Goal: Task Accomplishment & Management: Complete application form

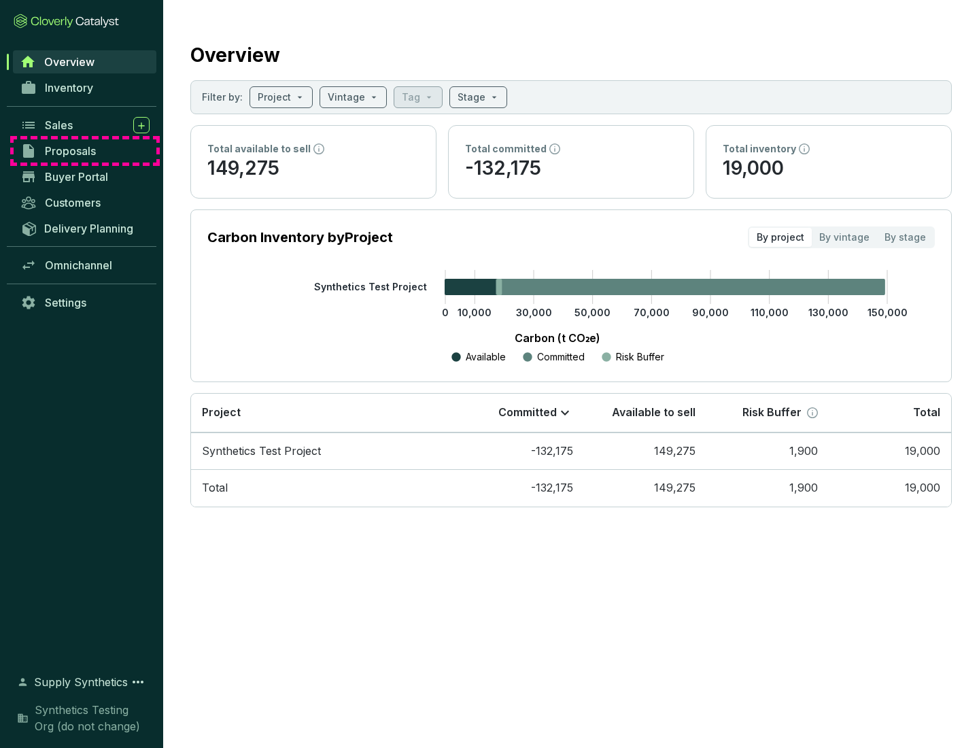
click at [85, 151] on span "Proposals" at bounding box center [70, 151] width 51 height 14
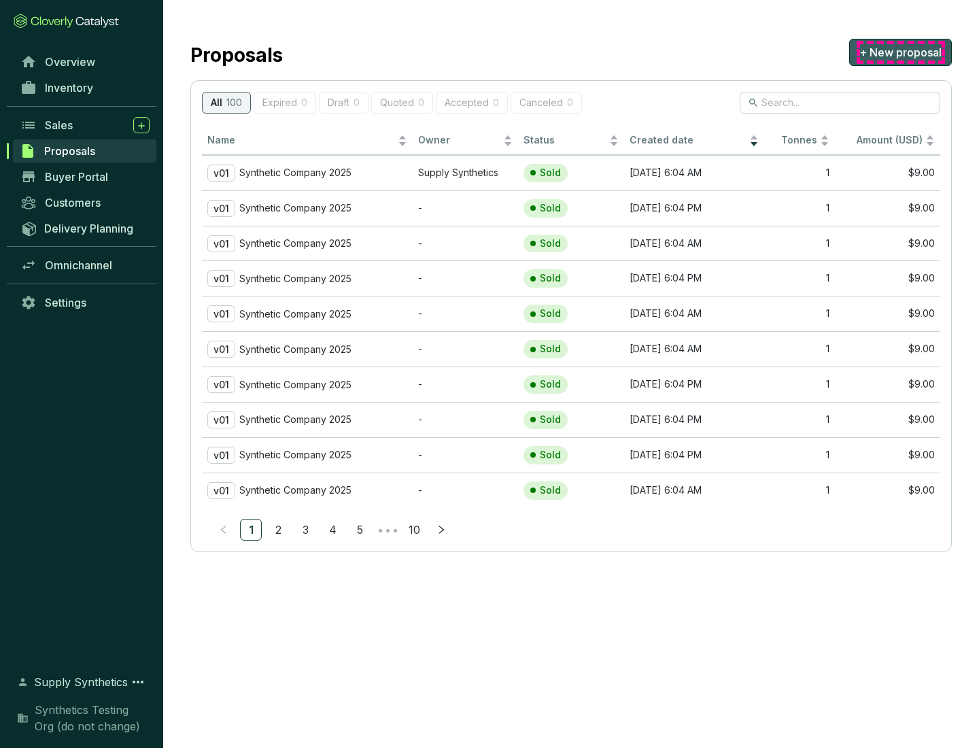
click at [900, 52] on span "+ New proposal" at bounding box center [900, 52] width 82 height 16
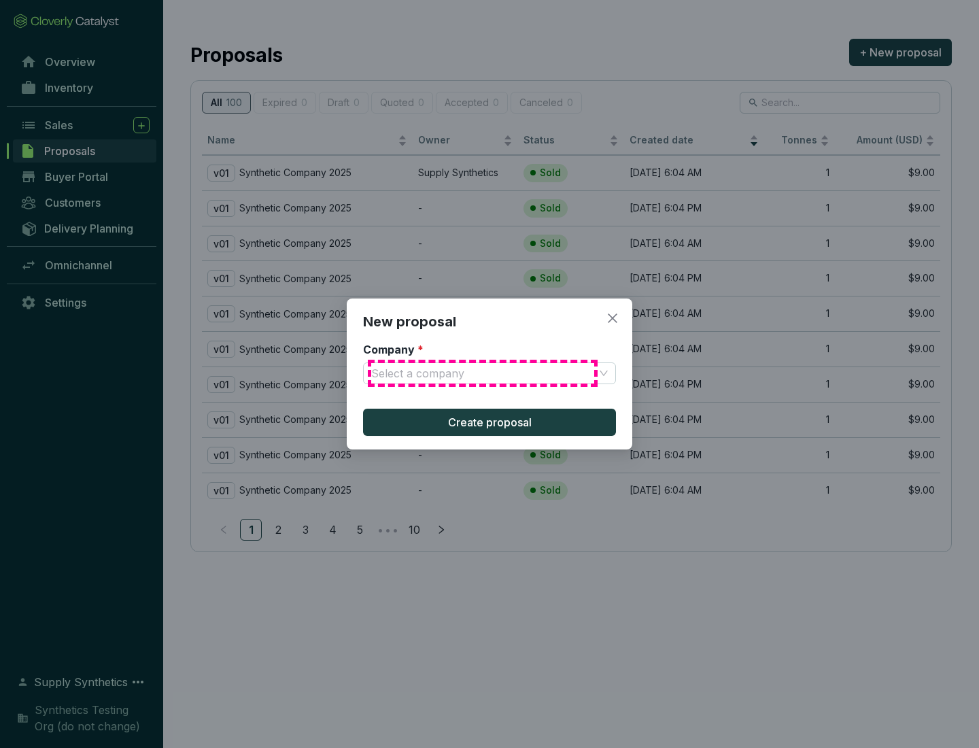
click at [483, 373] on input "Company *" at bounding box center [482, 373] width 223 height 20
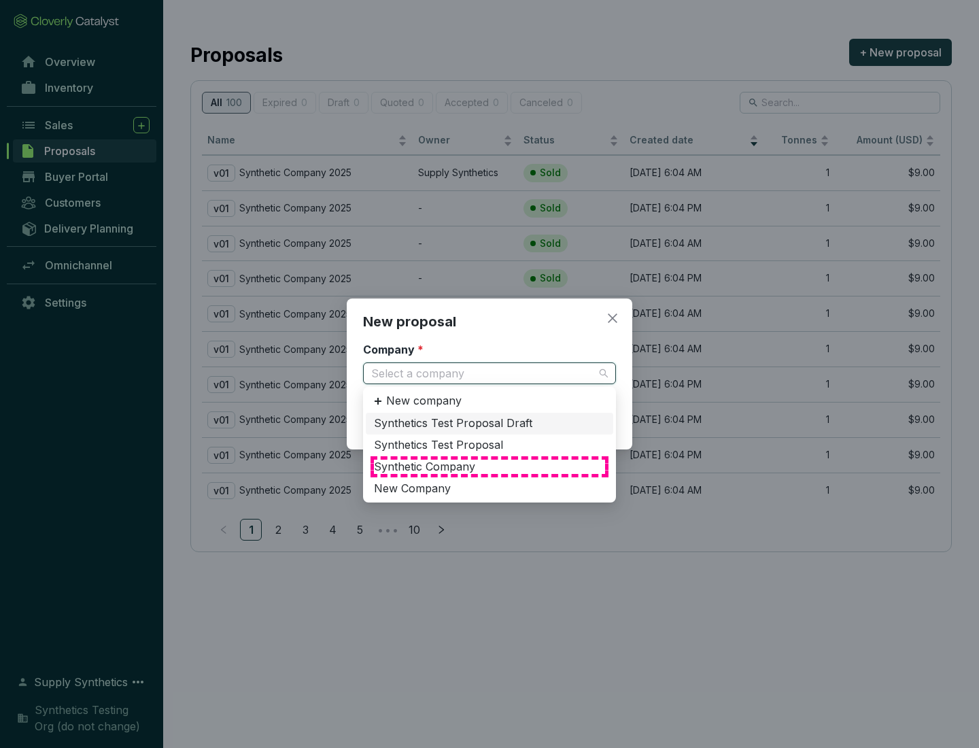
click at [490, 466] on div "Synthetic Company" at bounding box center [489, 467] width 231 height 15
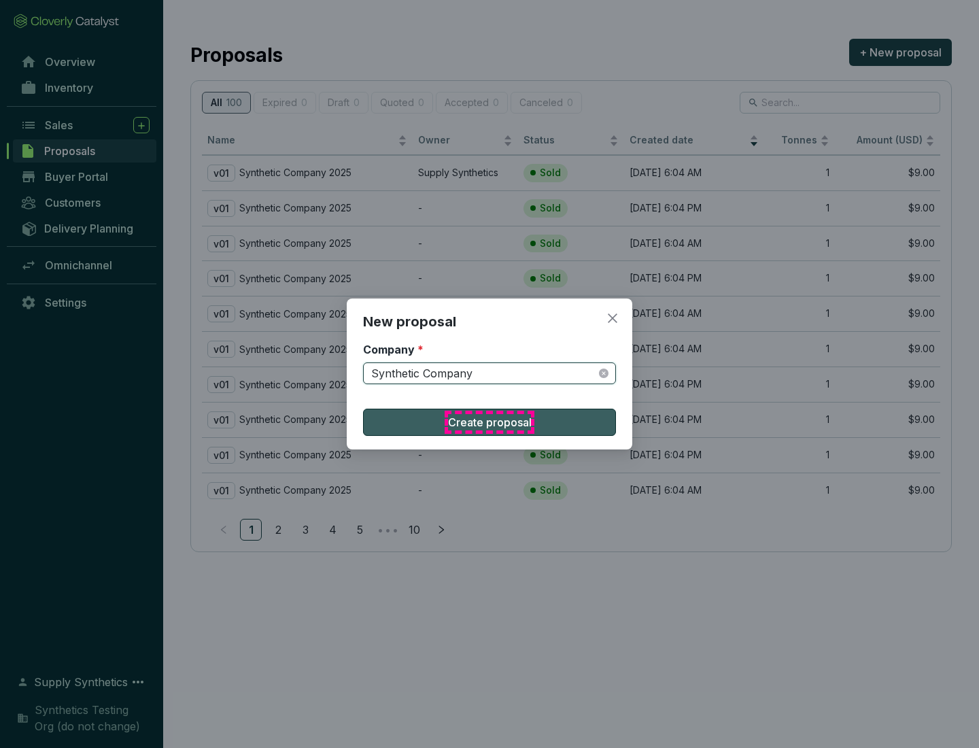
click at [490, 422] on span "Create proposal" at bounding box center [490, 422] width 84 height 16
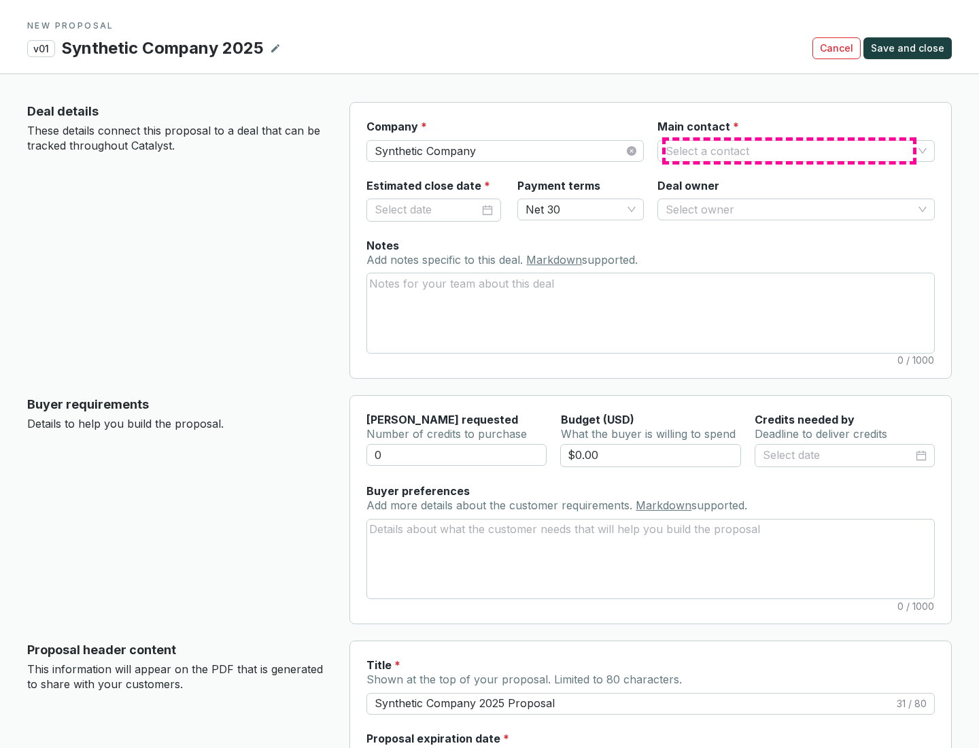
click at [789, 150] on input "Main contact *" at bounding box center [790, 151] width 248 height 20
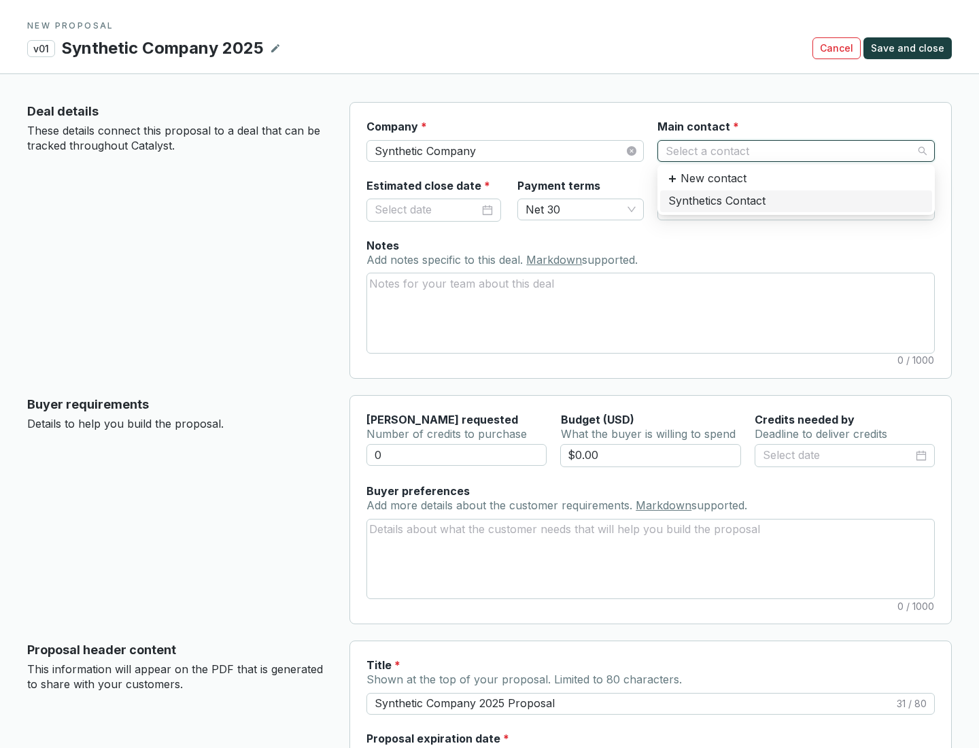
click at [796, 201] on div "Synthetics Contact" at bounding box center [796, 201] width 256 height 15
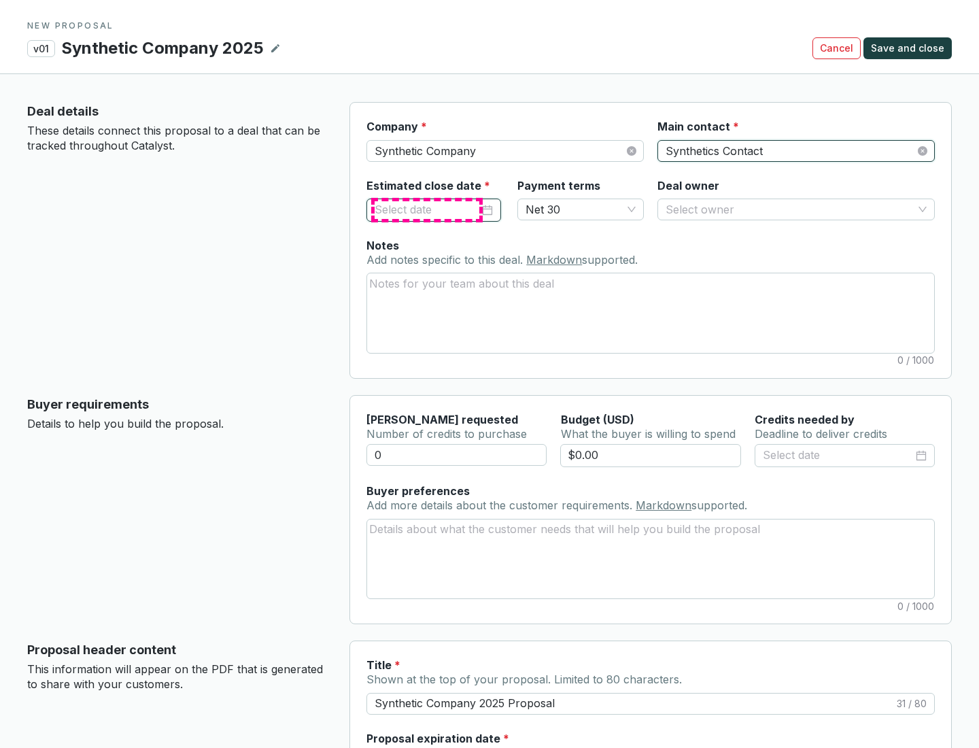
click at [427, 209] on input "Estimated close date *" at bounding box center [427, 210] width 105 height 18
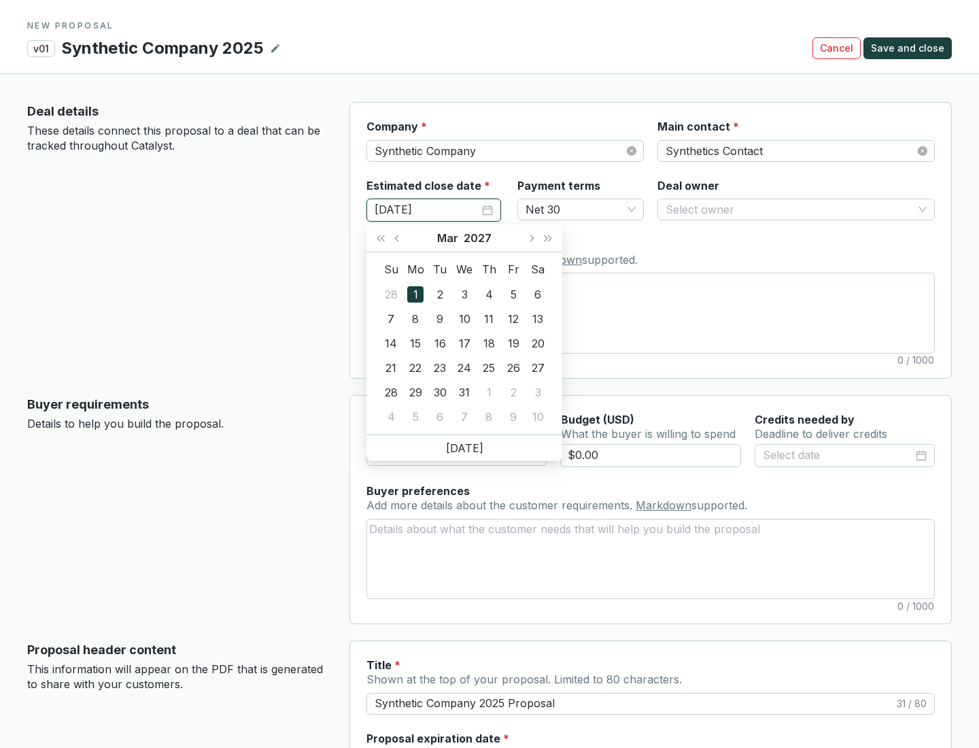
type input "[DATE]"
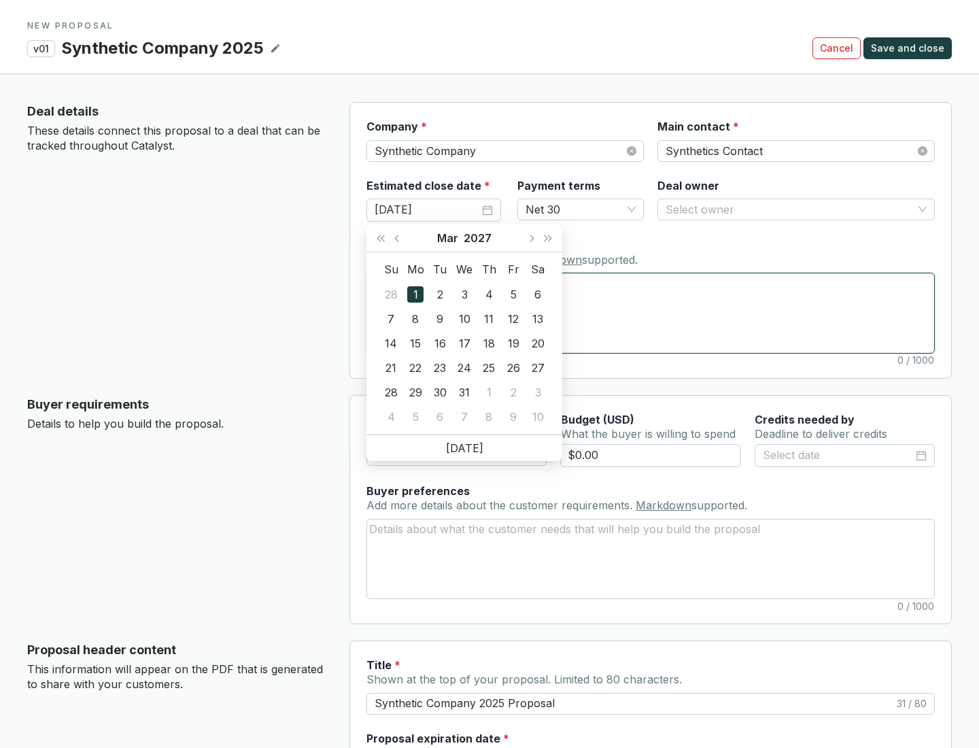
click at [651, 313] on textarea "Notes Add notes specific to this deal. Markdown supported." at bounding box center [650, 312] width 567 height 79
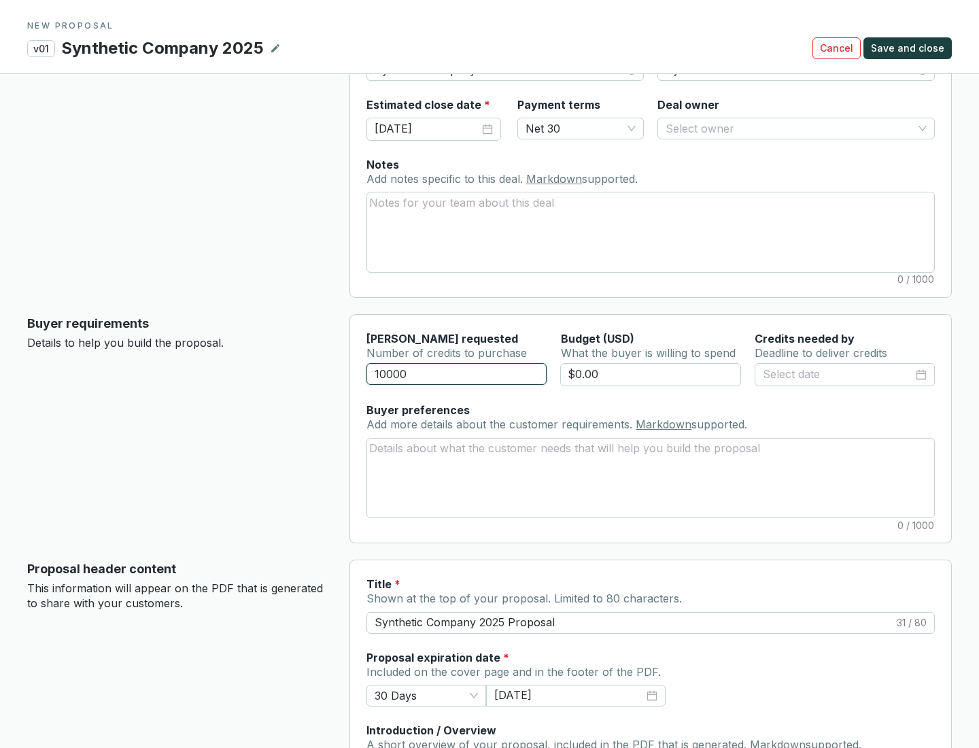
scroll to position [82, 0]
type input "10000"
type input "$0.00"
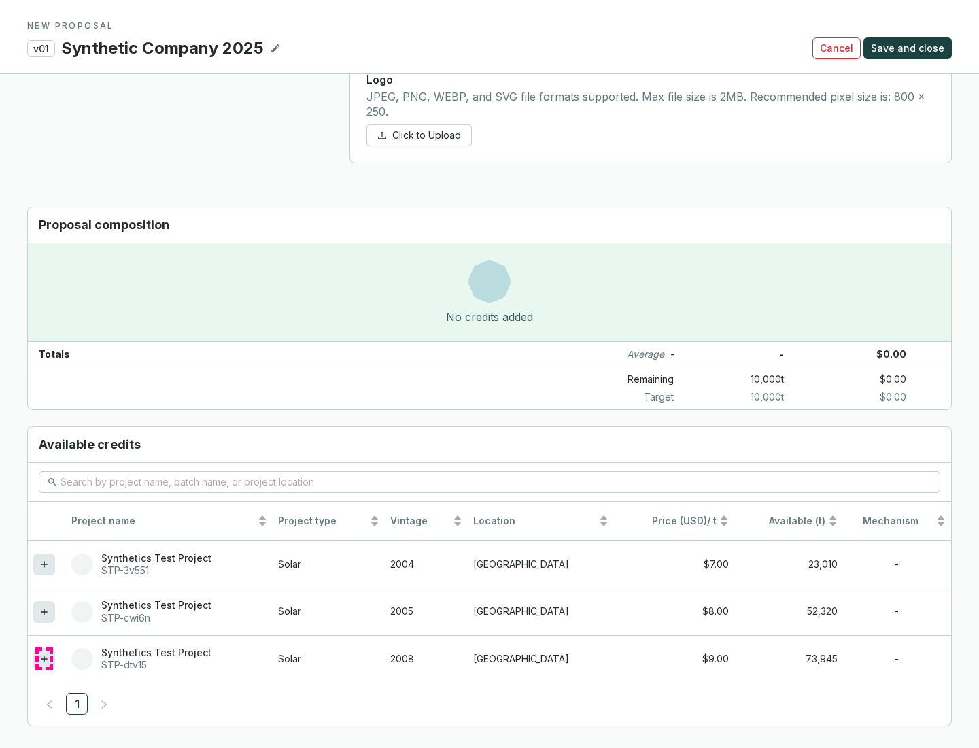
click at [44, 659] on icon at bounding box center [44, 659] width 6 height 6
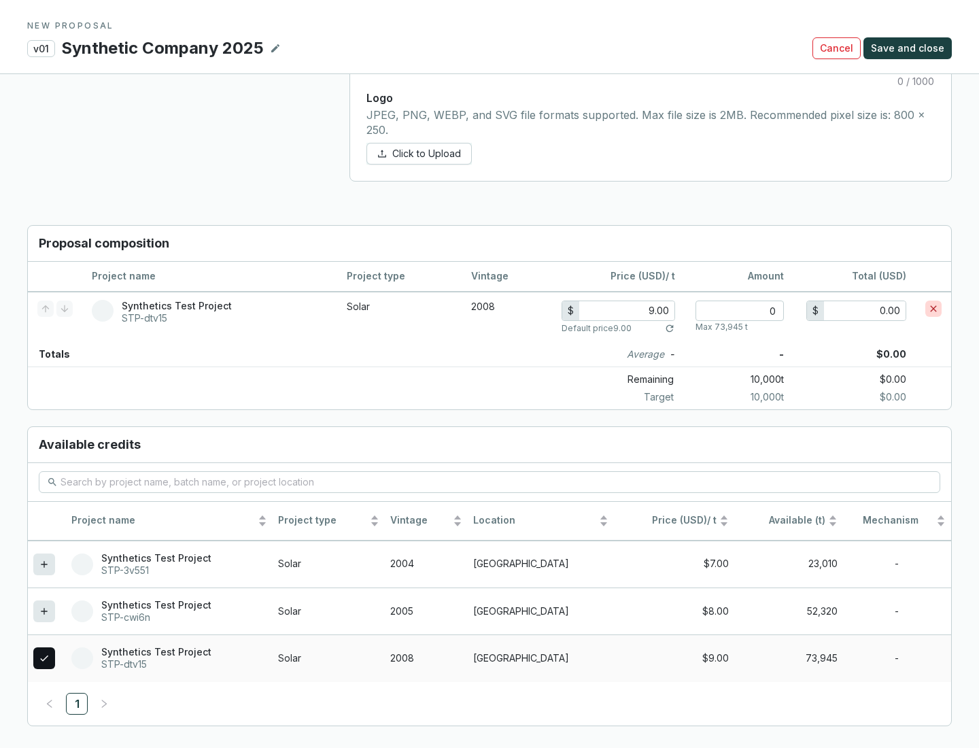
scroll to position [782, 0]
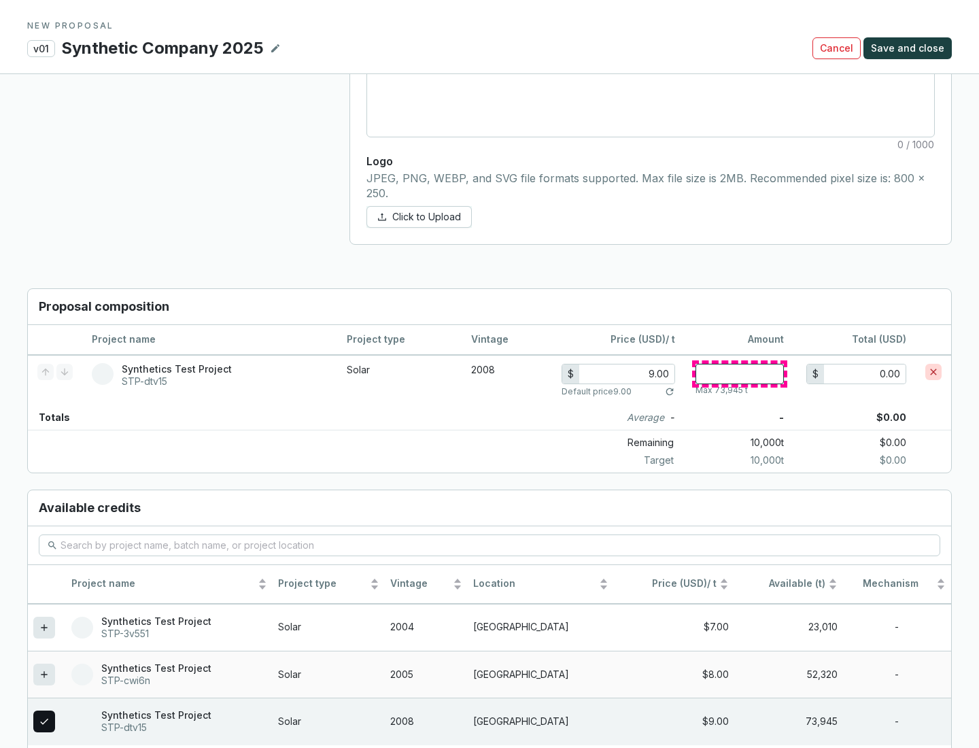
type input "1"
type input "9.00"
type input "1"
click at [910, 48] on span "Save and close" at bounding box center [907, 48] width 73 height 14
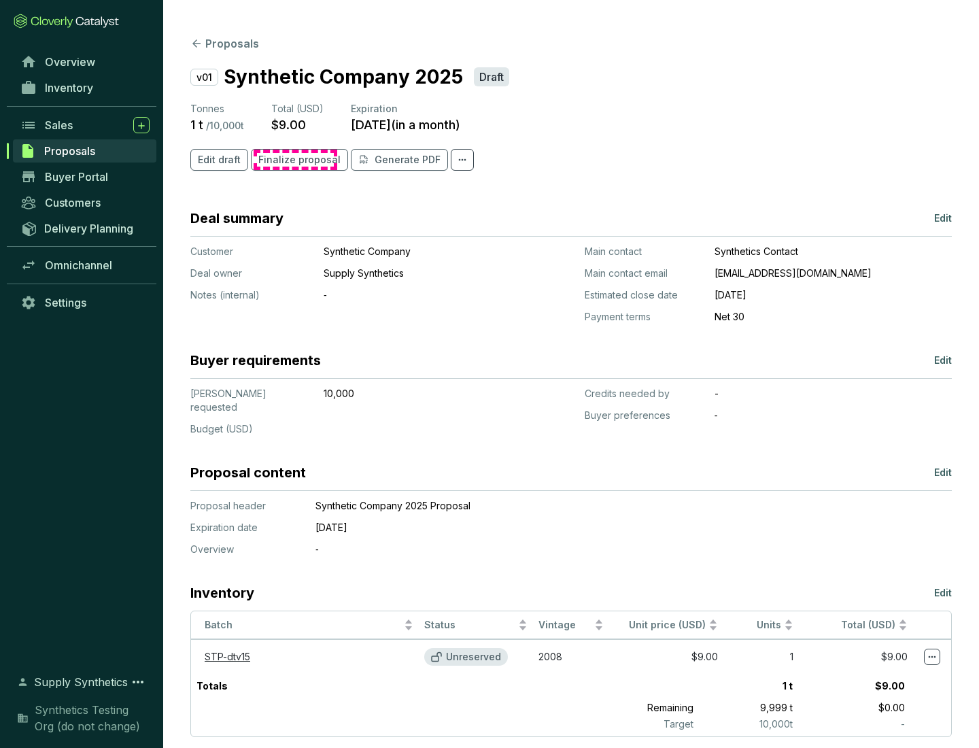
click at [295, 160] on span "Finalize proposal" at bounding box center [299, 160] width 82 height 14
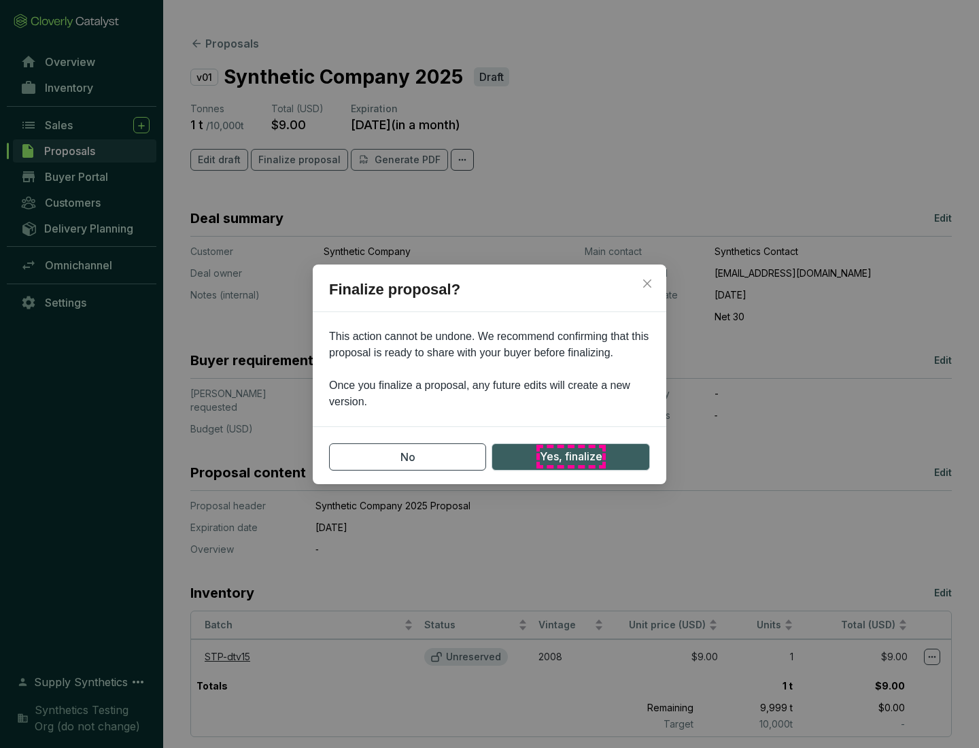
click at [571, 456] on span "Yes, finalize" at bounding box center [571, 456] width 63 height 17
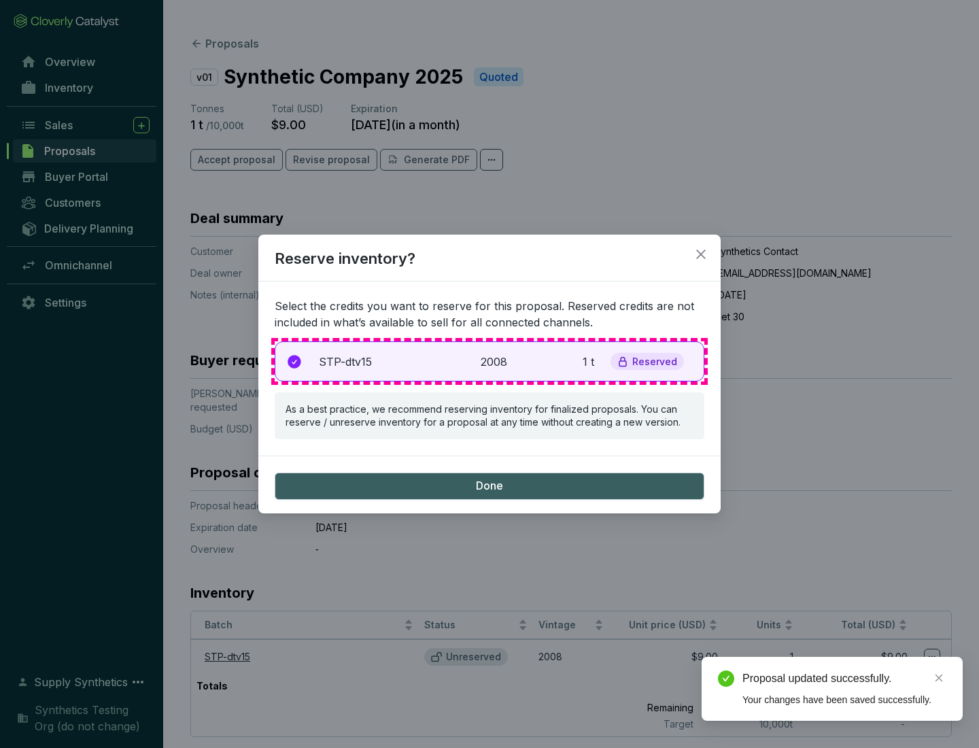
click at [490, 361] on p "2008" at bounding box center [496, 362] width 30 height 16
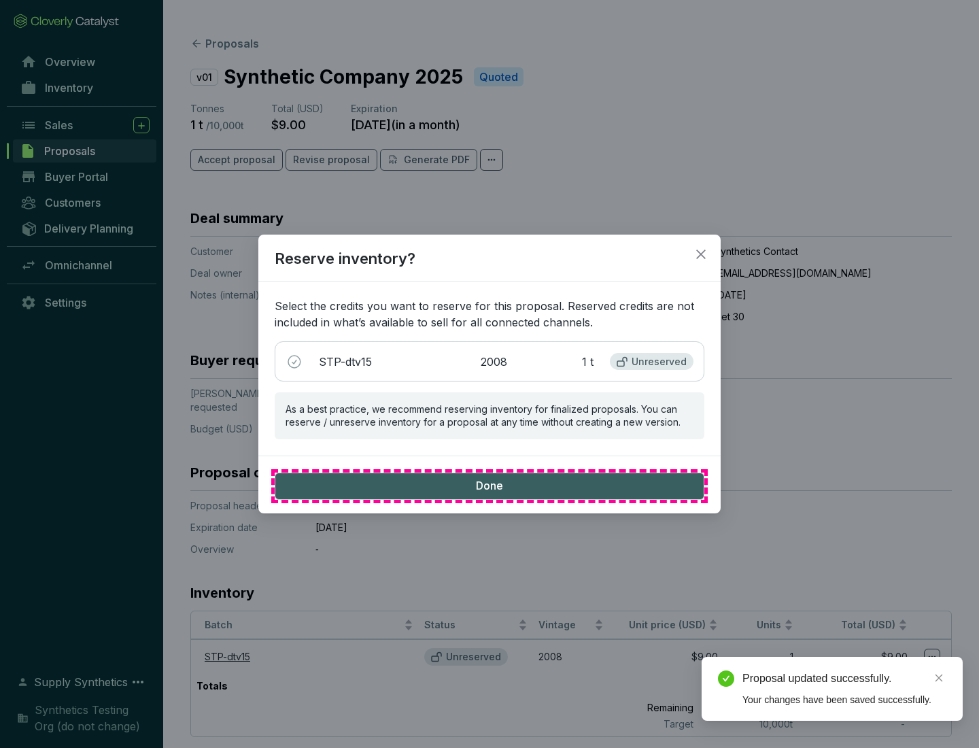
click at [490, 486] on span "Done" at bounding box center [489, 486] width 27 height 15
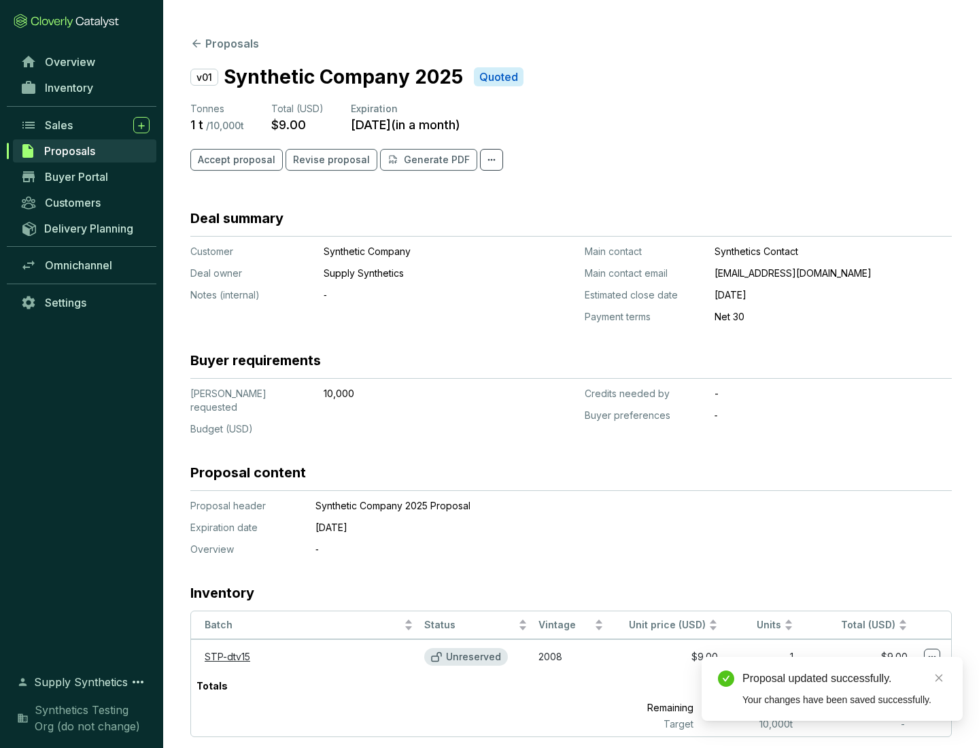
click at [845, 679] on div "Proposal updated successfully." at bounding box center [845, 678] width 204 height 16
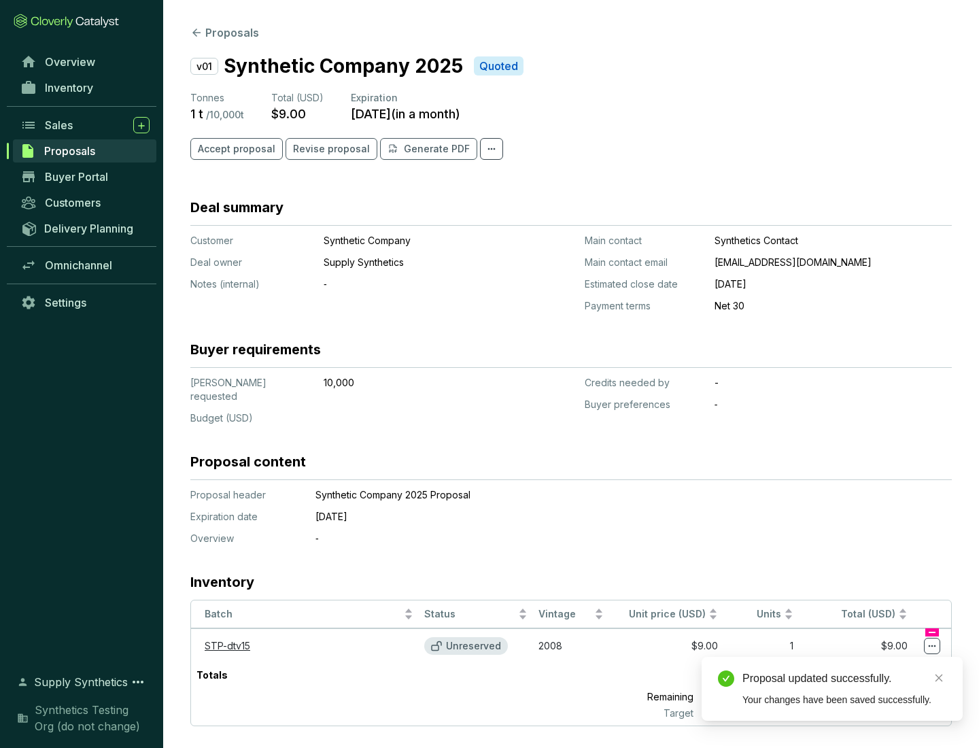
click at [932, 645] on icon at bounding box center [932, 646] width 7 height 2
click at [891, 663] on div "Proposal updated successfully. Your changes have been saved successfully." at bounding box center [832, 689] width 261 height 64
click at [845, 679] on div "Proposal updated successfully." at bounding box center [845, 678] width 204 height 16
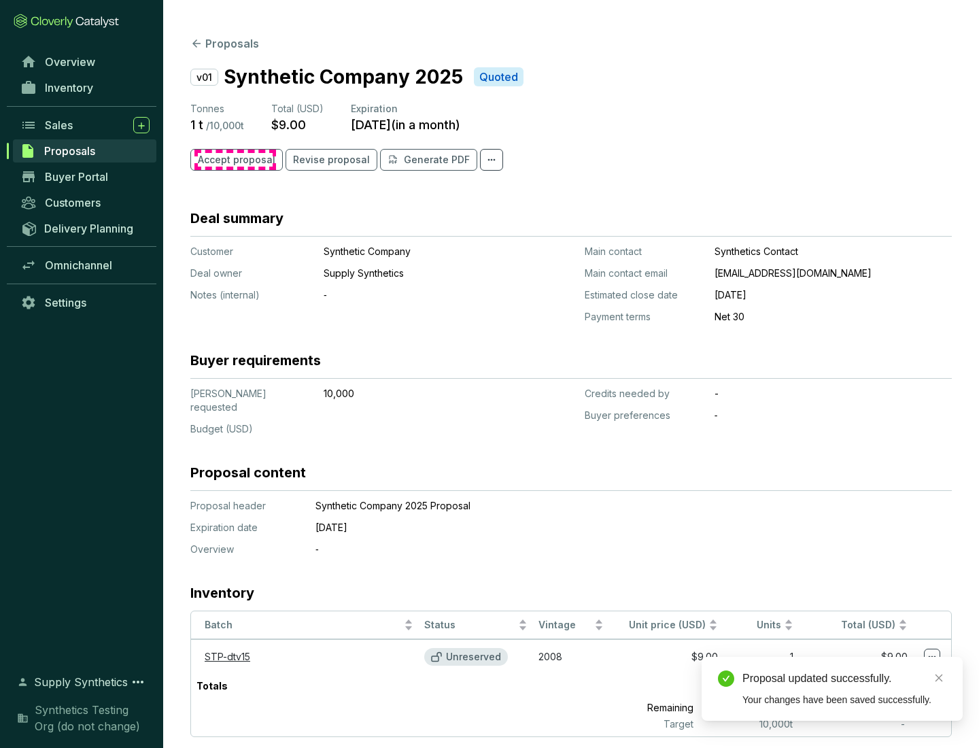
click at [235, 160] on span "Accept proposal" at bounding box center [237, 160] width 78 height 14
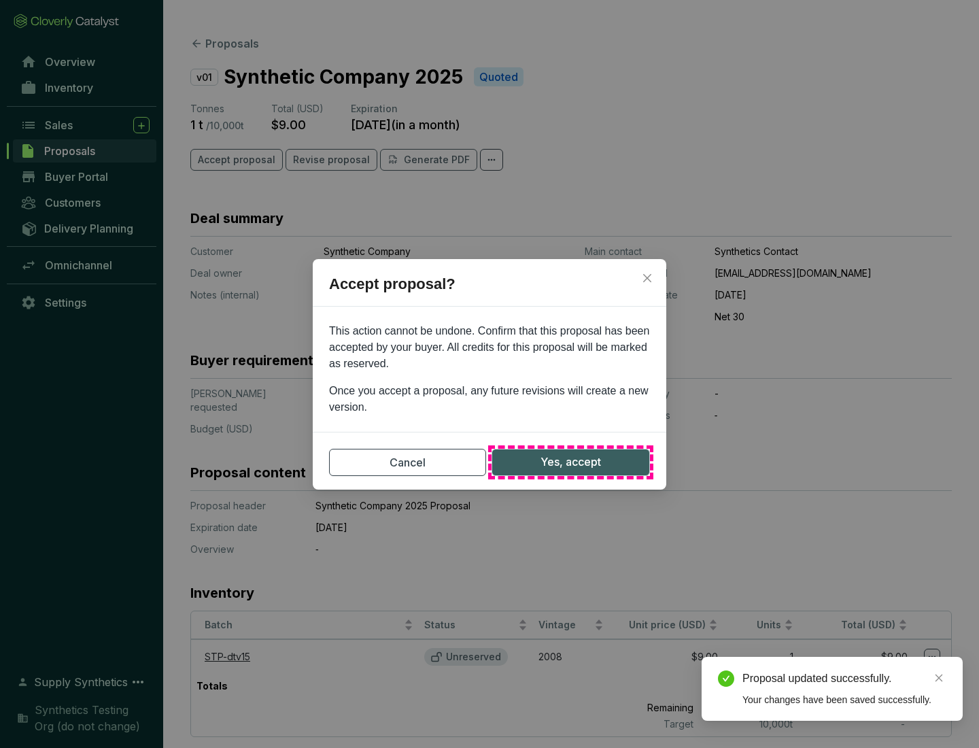
click at [571, 462] on span "Yes, accept" at bounding box center [571, 462] width 61 height 17
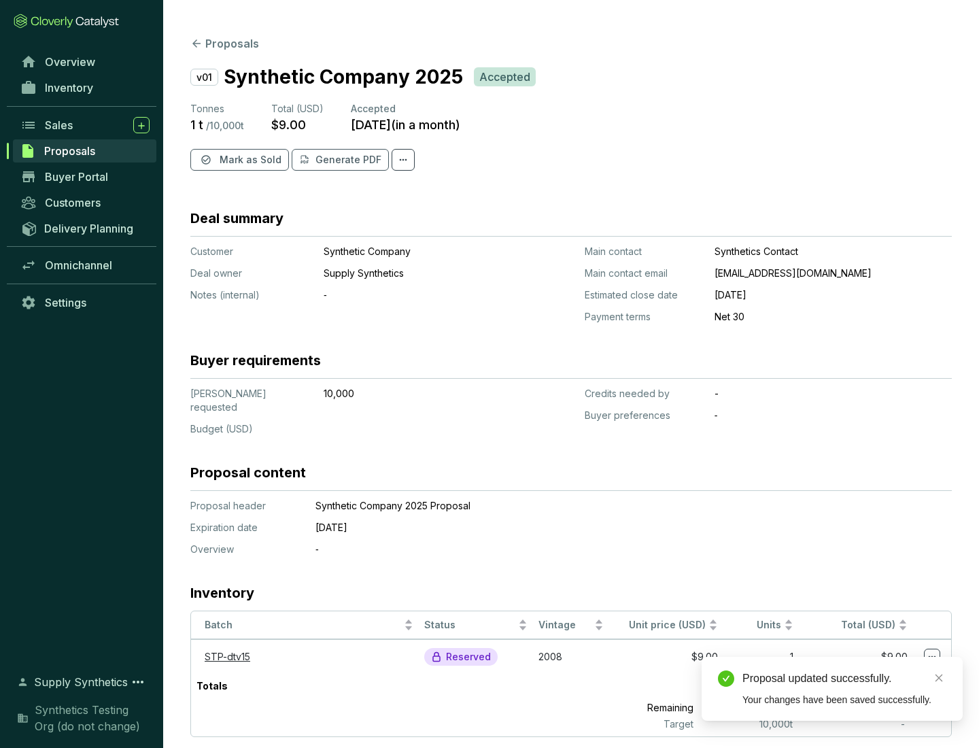
click at [249, 160] on span "Mark as Sold" at bounding box center [251, 160] width 62 height 14
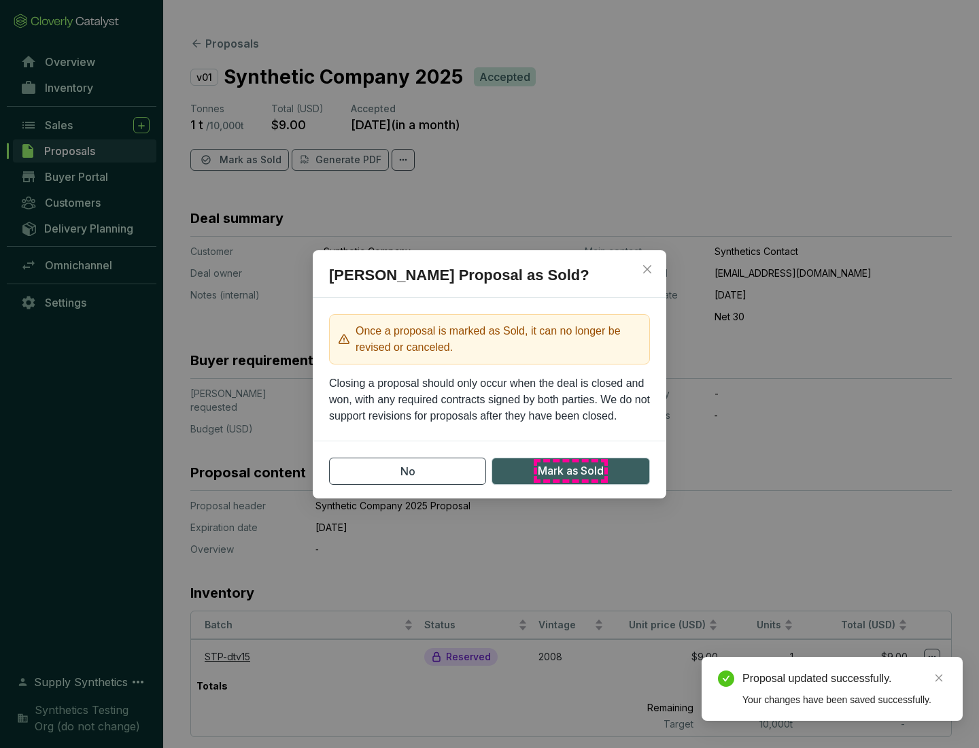
click at [571, 471] on span "Mark as Sold" at bounding box center [571, 470] width 66 height 17
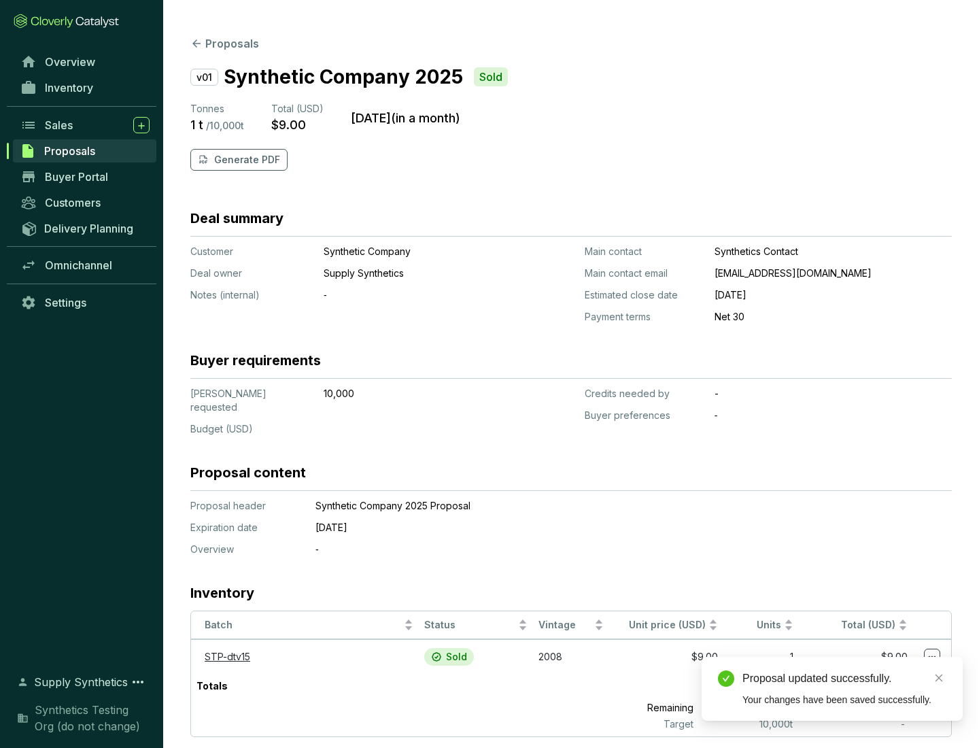
click at [245, 160] on p "Generate PDF" at bounding box center [247, 160] width 66 height 14
click at [845, 679] on div "Proposal updated successfully." at bounding box center [845, 678] width 204 height 16
